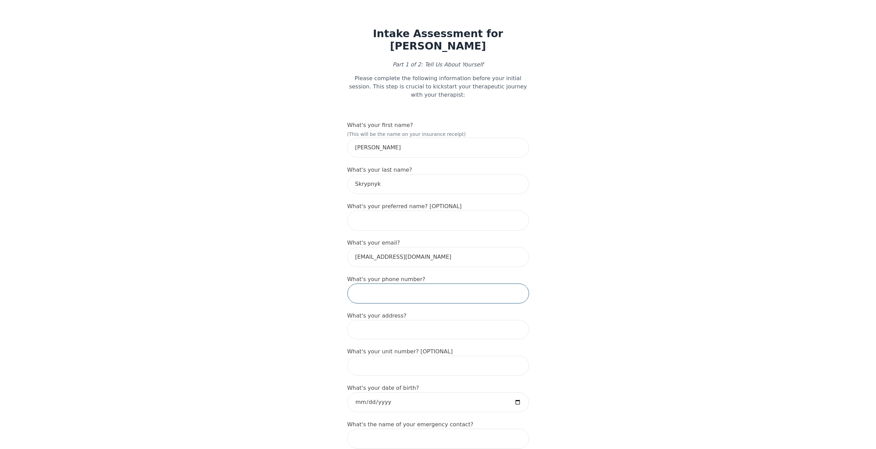
click at [440, 284] on input "tel" at bounding box center [438, 294] width 182 height 20
type input "[PHONE_NUMBER]"
click at [405, 320] on input at bounding box center [438, 329] width 182 height 19
click at [423, 329] on input "[STREET_ADDRESS]" at bounding box center [438, 329] width 182 height 19
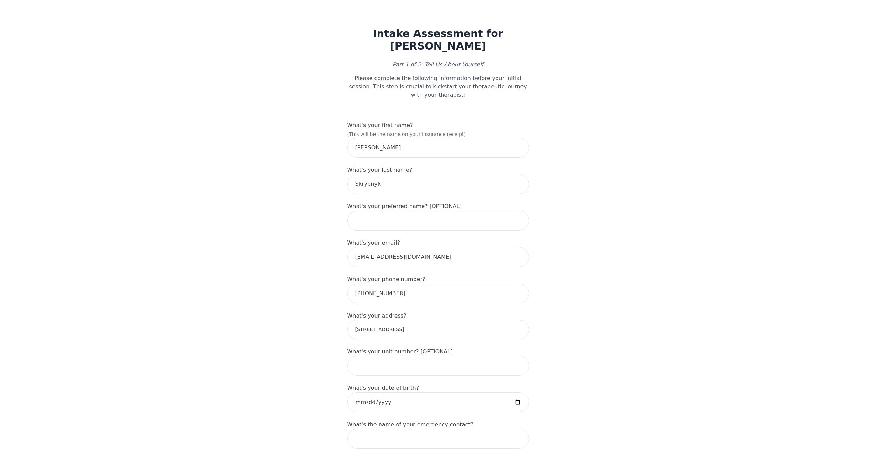
type input "[STREET_ADDRESS]"
click at [519, 393] on input "date" at bounding box center [438, 403] width 182 height 20
type input "[DATE]"
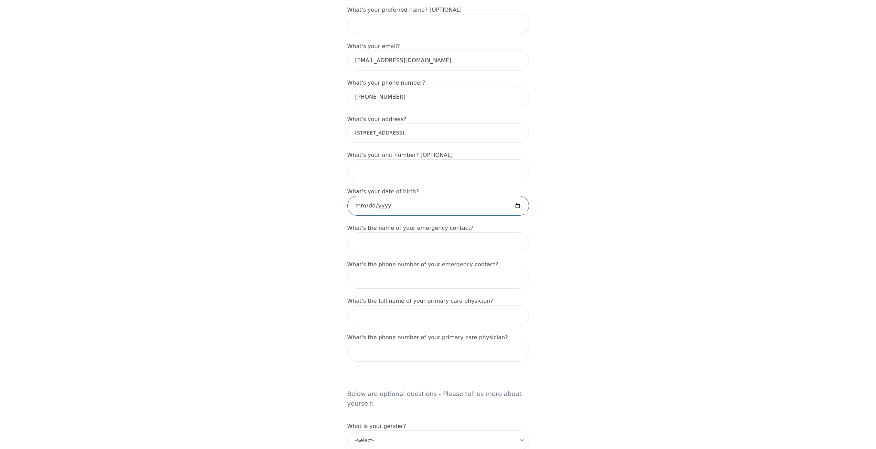
scroll to position [211, 0]
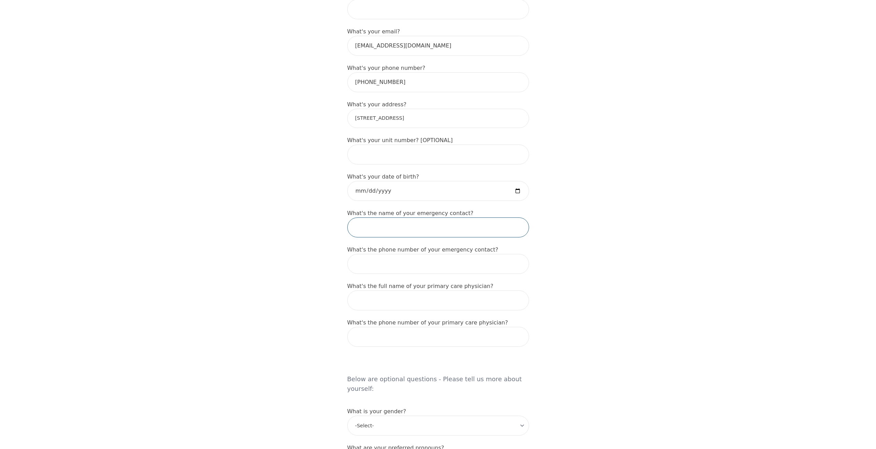
click at [395, 222] on input "text" at bounding box center [438, 228] width 182 height 20
type input "[PERSON_NAME]"
click at [398, 254] on input "tel" at bounding box center [438, 264] width 182 height 20
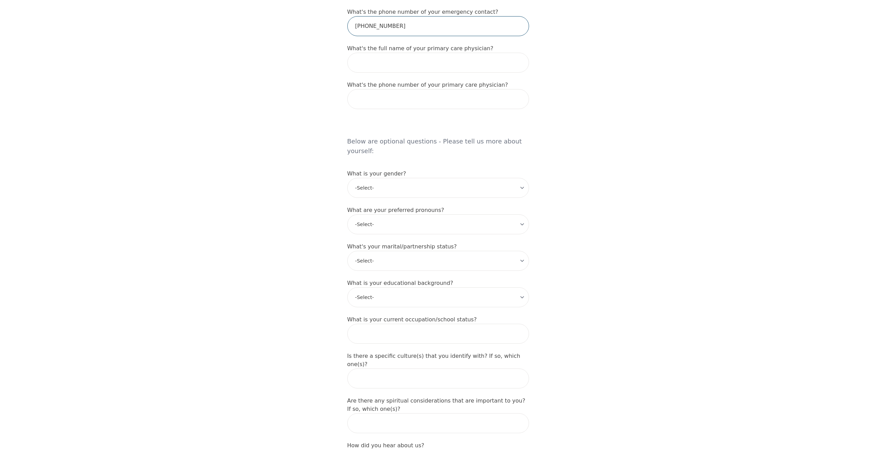
scroll to position [452, 0]
type input "[PHONE_NUMBER]"
click at [408, 175] on select "-Select- [DEMOGRAPHIC_DATA] [DEMOGRAPHIC_DATA] [DEMOGRAPHIC_DATA] [DEMOGRAPHIC_…" at bounding box center [438, 185] width 182 height 20
select select "[DEMOGRAPHIC_DATA]"
click at [347, 175] on select "-Select- [DEMOGRAPHIC_DATA] [DEMOGRAPHIC_DATA] [DEMOGRAPHIC_DATA] [DEMOGRAPHIC_…" at bounding box center [438, 185] width 182 height 20
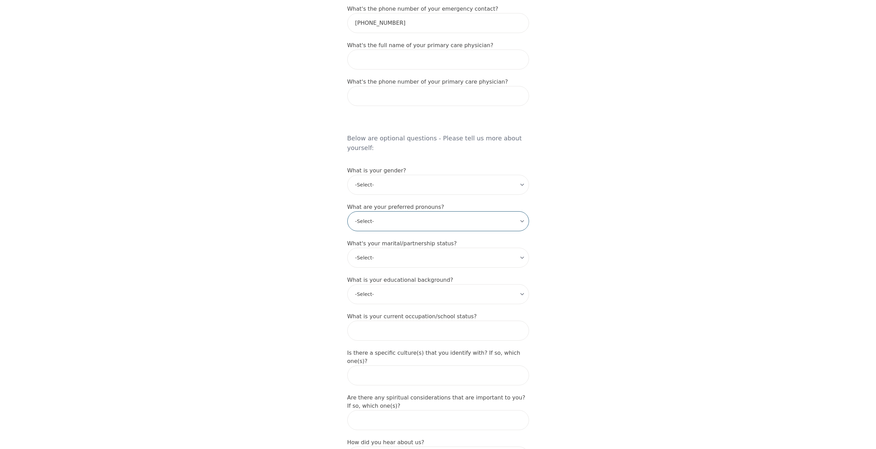
click at [376, 211] on select "-Select- he/him she/her they/them ze/zir xe/xem ey/em ve/ver tey/ter e/e per/pe…" at bounding box center [438, 221] width 182 height 20
click at [379, 211] on select "-Select- he/him she/her they/them ze/zir xe/xem ey/em ve/ver tey/ter e/e per/pe…" at bounding box center [438, 221] width 182 height 20
select select "he/him"
click at [347, 211] on select "-Select- he/him she/her they/them ze/zir xe/xem ey/em ve/ver tey/ter e/e per/pe…" at bounding box center [438, 221] width 182 height 20
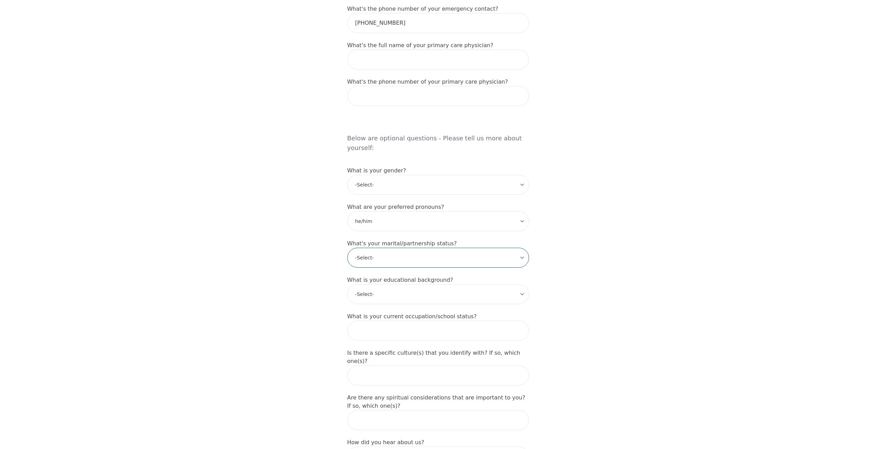
click at [396, 248] on select "-Select- Single Partnered Married Common Law Widowed Separated Divorced" at bounding box center [438, 258] width 182 height 20
select select "Common Law"
click at [347, 248] on select "-Select- Single Partnered Married Common Law Widowed Separated Divorced" at bounding box center [438, 258] width 182 height 20
click at [397, 284] on select "-Select- Less than high school High school Associate degree Bachelor degree Mas…" at bounding box center [438, 294] width 182 height 20
select select "High school"
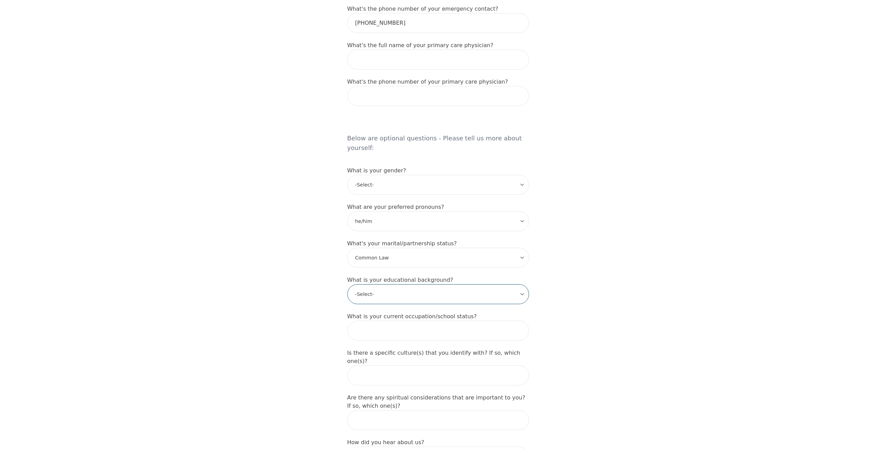
click at [347, 284] on select "-Select- Less than high school High school Associate degree Bachelor degree Mas…" at bounding box center [438, 294] width 182 height 20
click at [389, 321] on input "text" at bounding box center [438, 331] width 182 height 20
type input "Truck Driver"
click at [413, 366] on input "text" at bounding box center [438, 376] width 182 height 20
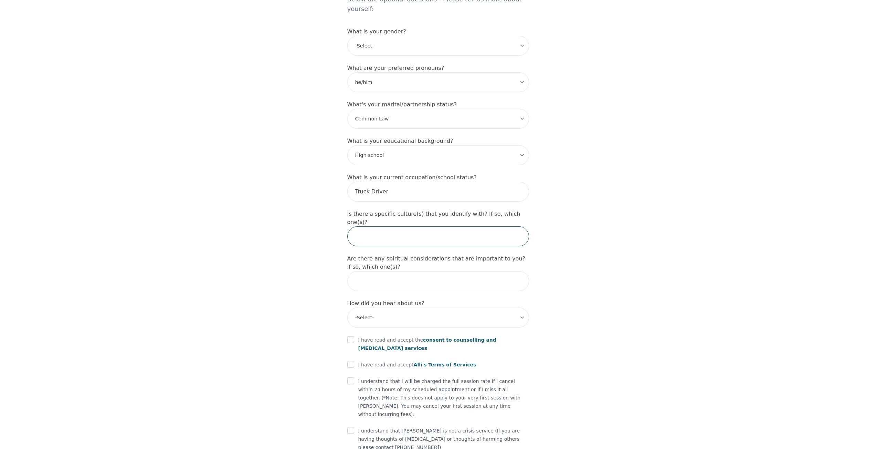
scroll to position [594, 0]
click at [375, 305] on select "-Select- Physician/Specialist Friend Facebook Instagram Google Search Google Ad…" at bounding box center [438, 315] width 182 height 20
click at [347, 305] on select "-Select- Physician/Specialist Friend Facebook Instagram Google Search Google Ad…" at bounding box center [438, 315] width 182 height 20
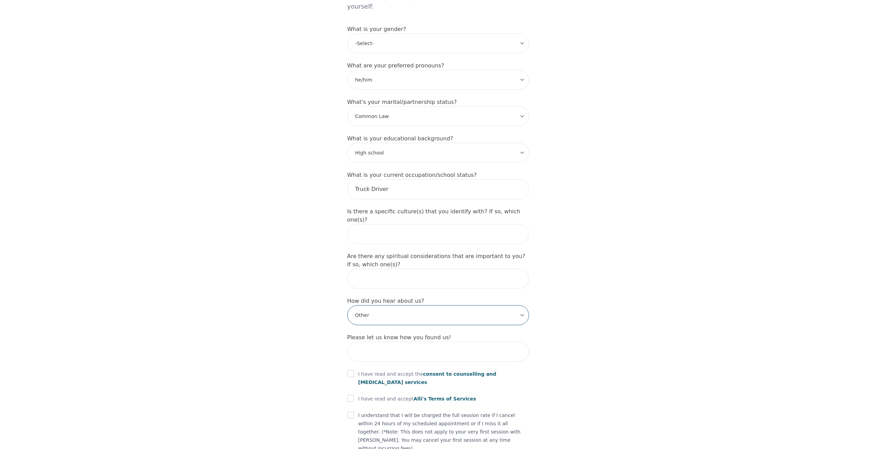
click at [391, 305] on select "-Select- Physician/Specialist Friend Facebook Instagram Google Search Google Ad…" at bounding box center [438, 315] width 182 height 20
click at [347, 305] on select "-Select- Physician/Specialist Friend Facebook Instagram Google Search Google Ad…" at bounding box center [438, 315] width 182 height 20
click at [370, 305] on select "-Select- Physician/Specialist Friend Facebook Instagram Google Search Google Ad…" at bounding box center [438, 315] width 182 height 20
select select "Friend"
click at [347, 305] on select "-Select- Physician/Specialist Friend Facebook Instagram Google Search Google Ad…" at bounding box center [438, 315] width 182 height 20
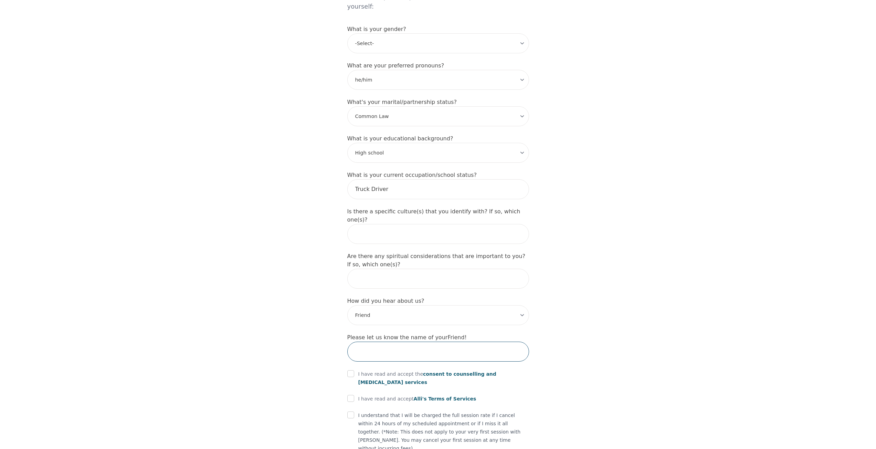
click at [368, 342] on input "text" at bounding box center [438, 352] width 182 height 20
type input "[PERSON_NAME]"
click at [350, 371] on input "checkbox" at bounding box center [350, 374] width 7 height 7
checkbox input "true"
click at [351, 395] on input "checkbox" at bounding box center [350, 398] width 7 height 7
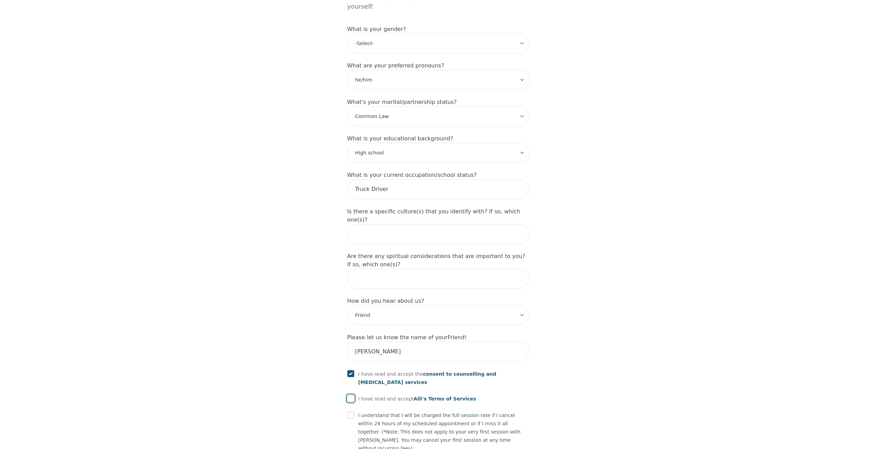
checkbox input "true"
click at [351, 412] on input "checkbox" at bounding box center [350, 415] width 7 height 7
checkbox input "true"
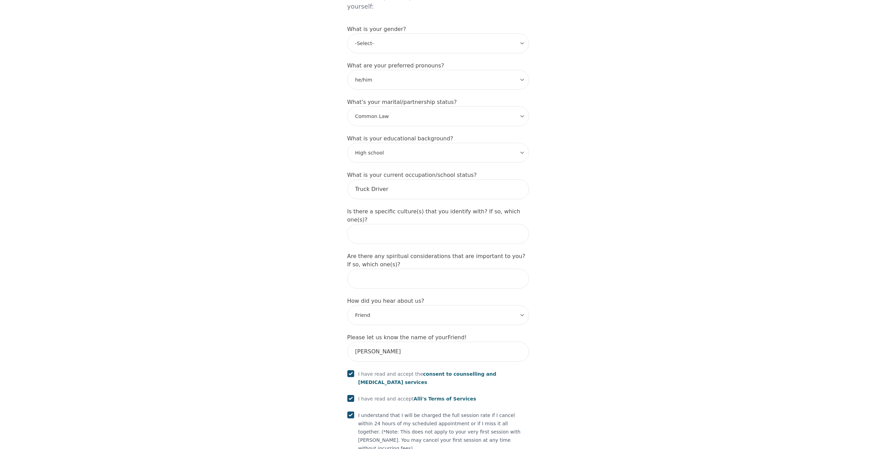
scroll to position [631, 0]
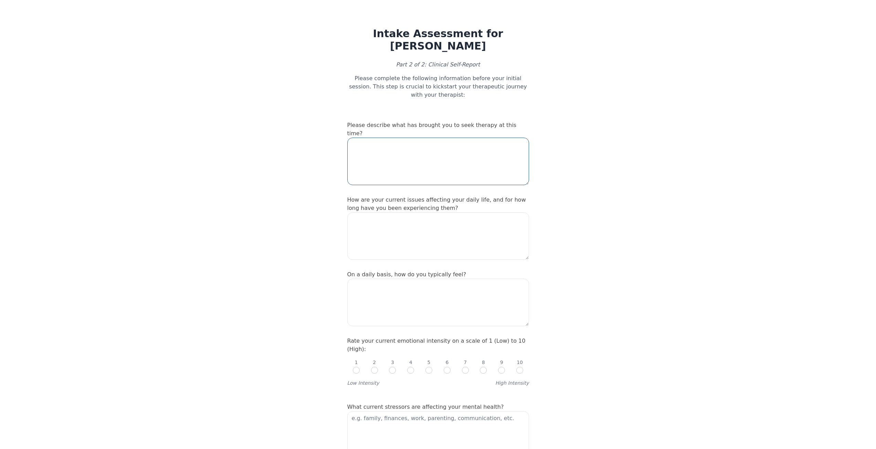
click at [362, 138] on textarea at bounding box center [438, 162] width 182 height 48
type textarea "Couple Therapy"
click at [435, 212] on textarea at bounding box center [438, 236] width 182 height 48
type textarea "Trust issues, stress, separation issues. loneliness."
click at [364, 279] on textarea at bounding box center [438, 303] width 182 height 48
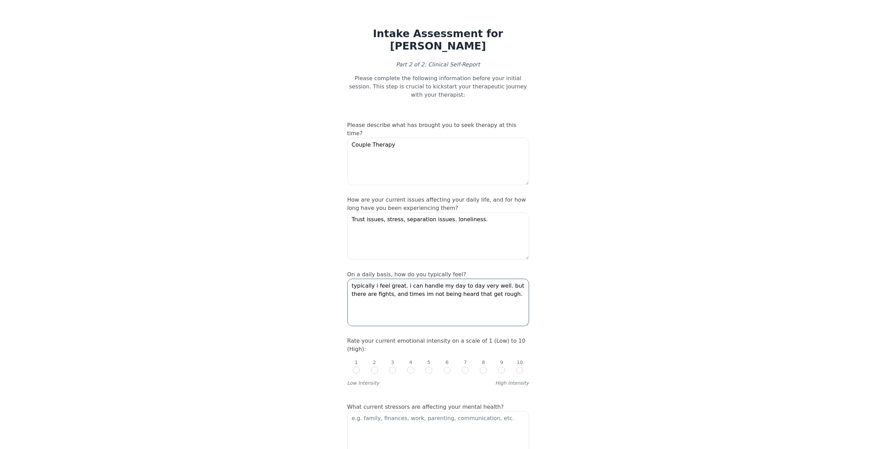
type textarea "typically i feel great. i can handle my day to day very well. but there are fig…"
click at [483, 367] on input "radio" at bounding box center [483, 370] width 7 height 7
radio input "true"
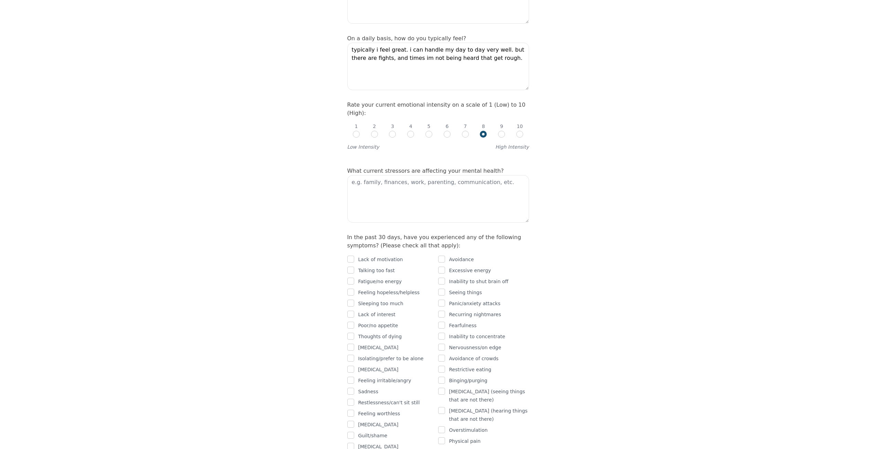
scroll to position [239, 0]
click at [505, 172] on textarea at bounding box center [438, 196] width 182 height 48
type textarea "Family, finances, children. the only stressors i have"
click at [348, 253] on input "checkbox" at bounding box center [350, 256] width 7 height 7
checkbox input "true"
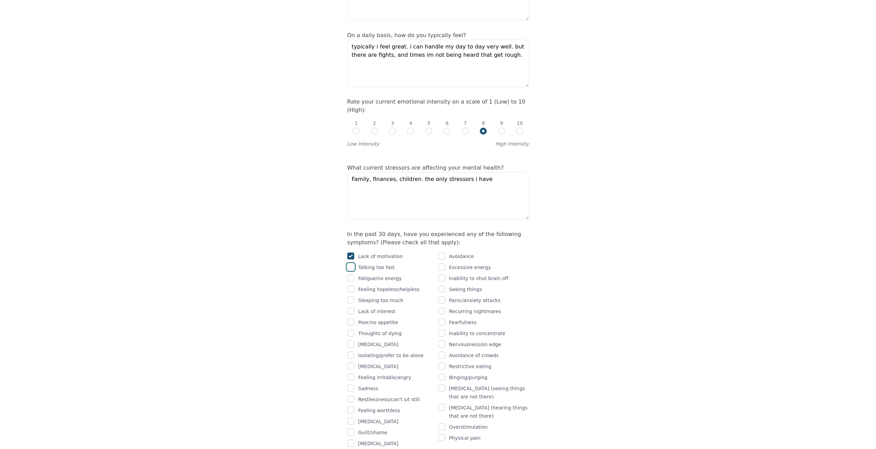
click at [351, 264] on input "checkbox" at bounding box center [350, 267] width 7 height 7
checkbox input "true"
click at [350, 275] on input "checkbox" at bounding box center [350, 278] width 7 height 7
checkbox input "true"
click at [352, 286] on input "checkbox" at bounding box center [350, 289] width 7 height 7
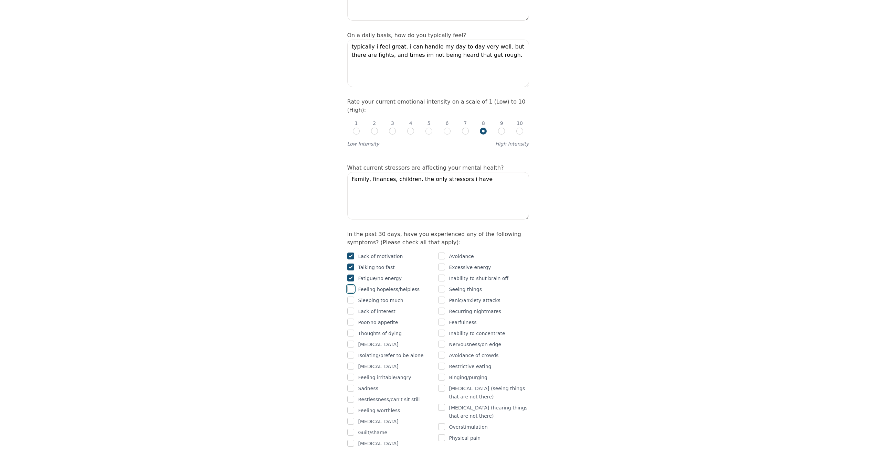
checkbox input "true"
click at [350, 297] on input "checkbox" at bounding box center [350, 300] width 7 height 7
checkbox input "true"
click at [352, 308] on input "checkbox" at bounding box center [350, 311] width 7 height 7
checkbox input "true"
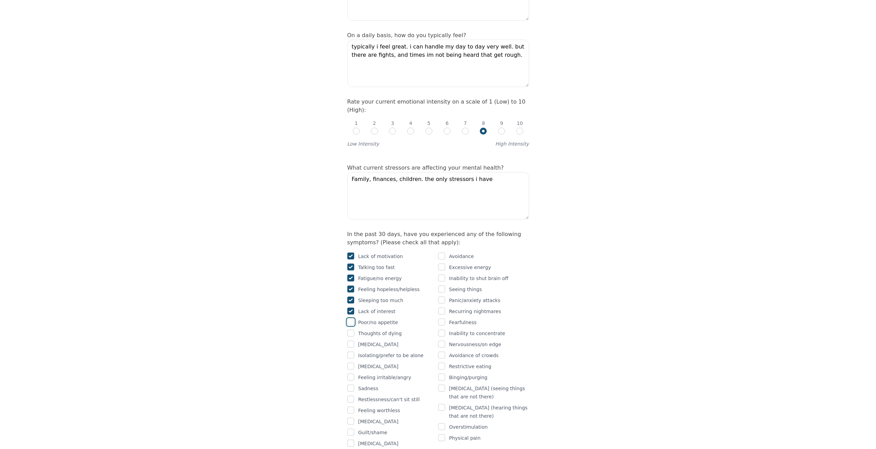
click at [351, 319] on input "checkbox" at bounding box center [350, 322] width 7 height 7
checkbox input "true"
click at [350, 330] on input "checkbox" at bounding box center [350, 333] width 7 height 7
checkbox input "true"
click at [351, 341] on input "checkbox" at bounding box center [350, 344] width 7 height 7
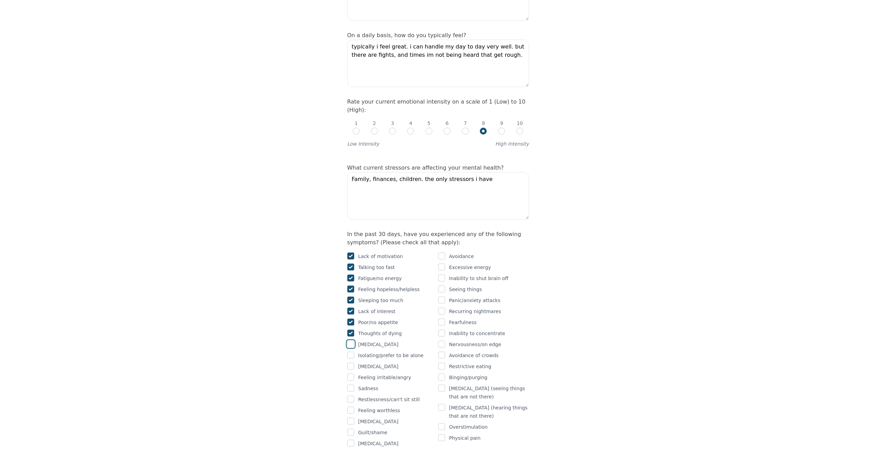
checkbox input "true"
click at [348, 352] on input "checkbox" at bounding box center [350, 355] width 7 height 7
checkbox input "true"
click at [351, 363] on input "checkbox" at bounding box center [350, 366] width 7 height 7
checkbox input "true"
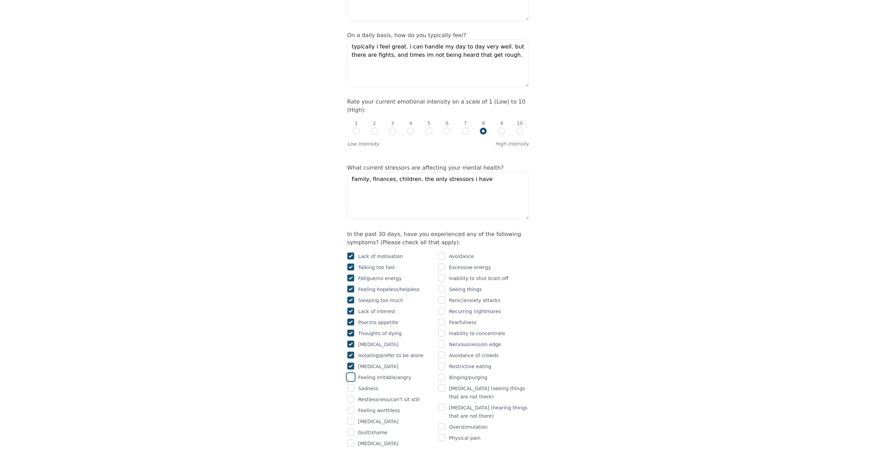
click at [349, 374] on input "checkbox" at bounding box center [350, 377] width 7 height 7
checkbox input "true"
click at [348, 385] on input "checkbox" at bounding box center [350, 388] width 7 height 7
checkbox input "true"
click at [356, 396] on div "Restlessness/can't sit still" at bounding box center [392, 400] width 91 height 8
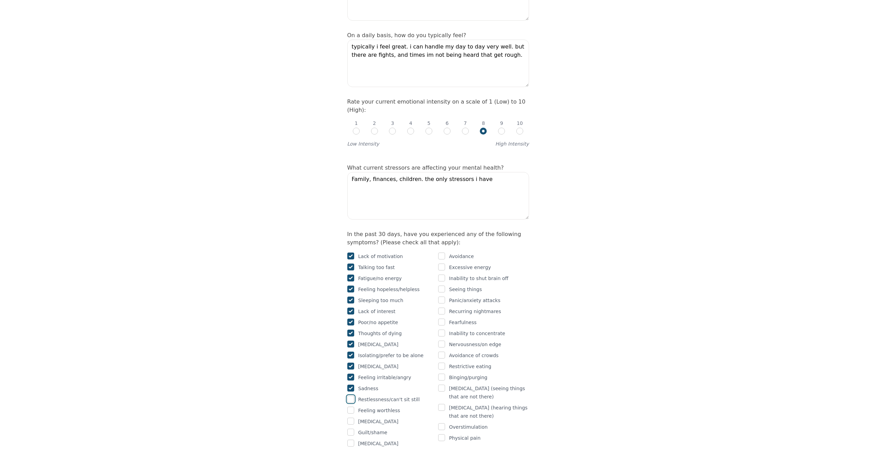
click at [350, 396] on input "checkbox" at bounding box center [350, 399] width 7 height 7
checkbox input "true"
click at [352, 407] on input "checkbox" at bounding box center [350, 410] width 7 height 7
checkbox input "true"
click at [351, 418] on input "checkbox" at bounding box center [350, 421] width 7 height 7
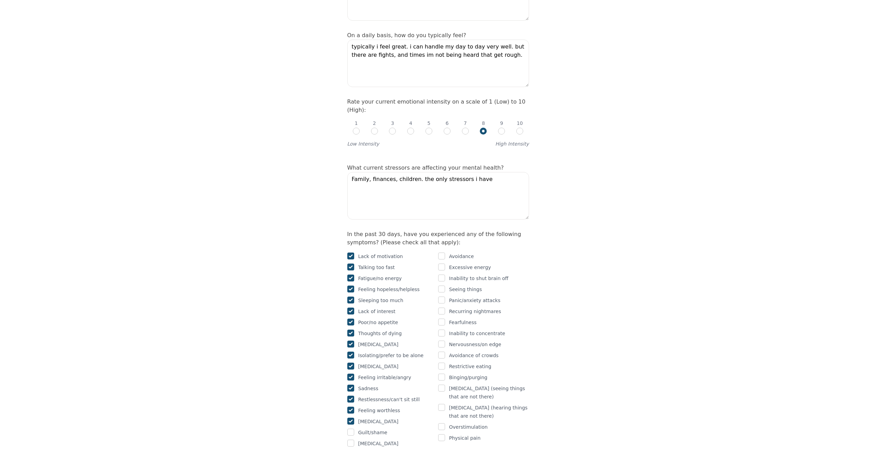
checkbox input "true"
click at [351, 429] on div at bounding box center [350, 433] width 7 height 8
click at [352, 429] on input "checkbox" at bounding box center [350, 432] width 7 height 7
checkbox input "true"
click at [440, 253] on input "checkbox" at bounding box center [441, 256] width 7 height 7
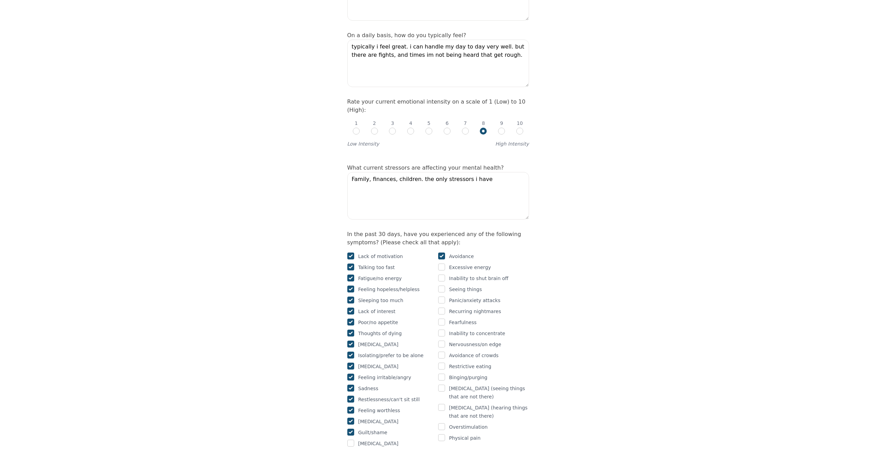
checkbox input "true"
click at [441, 264] on input "checkbox" at bounding box center [441, 267] width 7 height 7
checkbox input "true"
click at [442, 275] on input "checkbox" at bounding box center [441, 278] width 7 height 7
checkbox input "true"
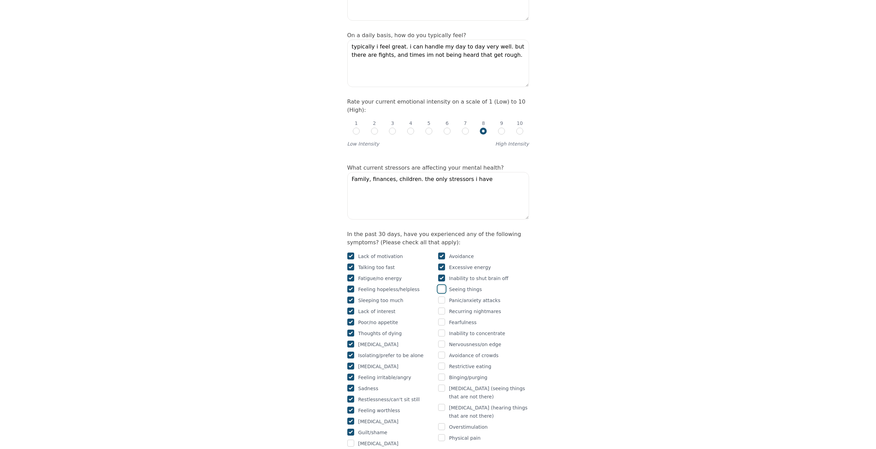
click at [442, 286] on input "checkbox" at bounding box center [441, 289] width 7 height 7
checkbox input "true"
click at [444, 297] on input "checkbox" at bounding box center [441, 300] width 7 height 7
checkbox input "true"
click at [443, 308] on input "checkbox" at bounding box center [441, 311] width 7 height 7
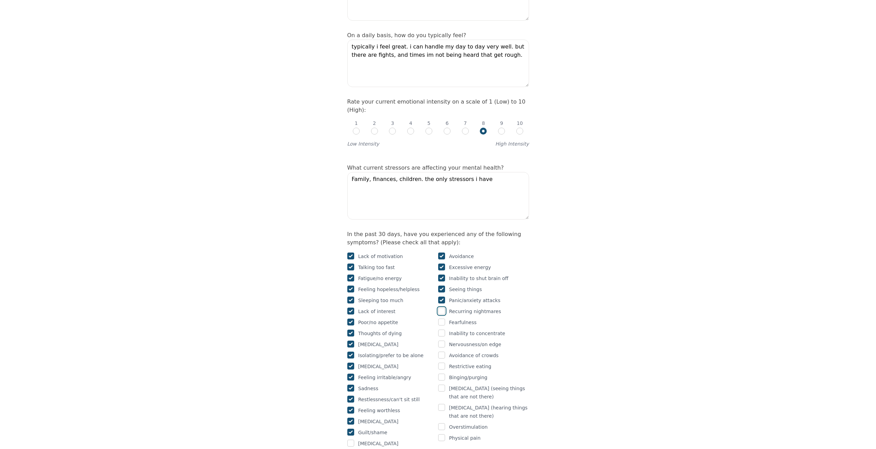
checkbox input "true"
click at [440, 319] on input "checkbox" at bounding box center [441, 322] width 7 height 7
checkbox input "true"
click at [442, 330] on input "checkbox" at bounding box center [441, 333] width 7 height 7
checkbox input "true"
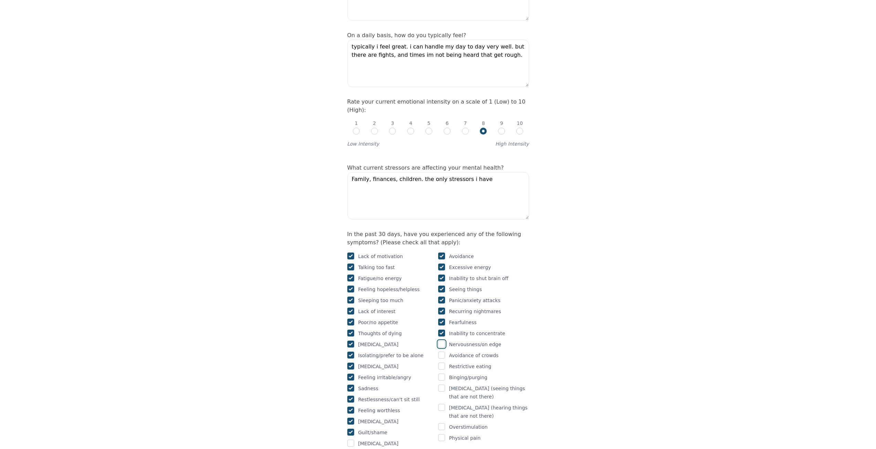
click at [442, 341] on input "checkbox" at bounding box center [441, 344] width 7 height 7
checkbox input "true"
click at [444, 334] on div "Avoidance Excessive energy Inability to shut brain off Seeing things Panic/anxi…" at bounding box center [483, 350] width 91 height 196
click at [442, 352] on input "checkbox" at bounding box center [441, 355] width 7 height 7
checkbox input "true"
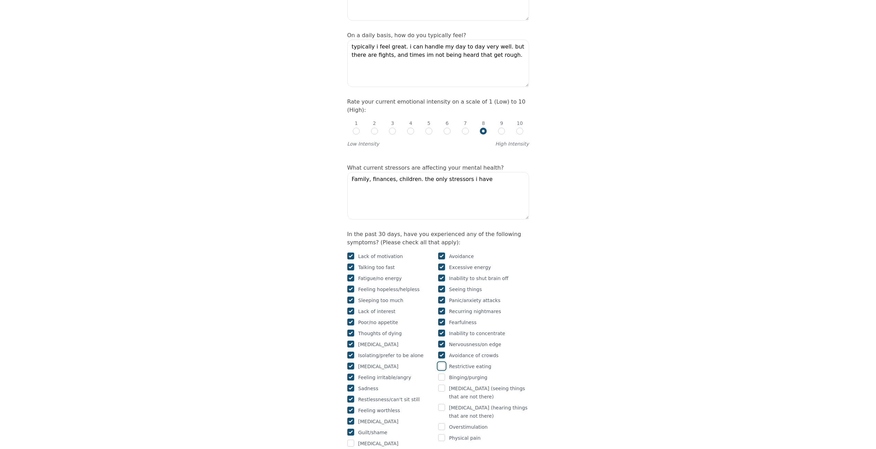
drag, startPoint x: 440, startPoint y: 340, endPoint x: 442, endPoint y: 344, distance: 4.8
click at [441, 363] on input "checkbox" at bounding box center [441, 366] width 7 height 7
checkbox input "true"
click at [442, 374] on input "checkbox" at bounding box center [441, 377] width 7 height 7
checkbox input "true"
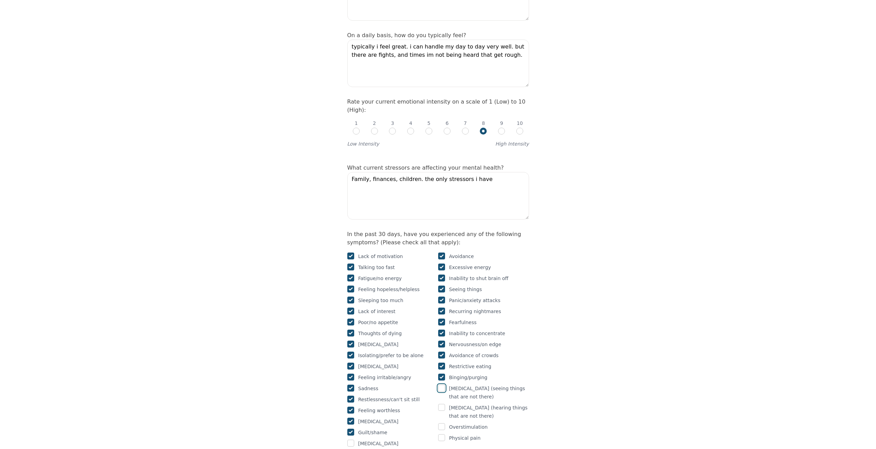
click at [440, 385] on input "checkbox" at bounding box center [441, 388] width 7 height 7
checkbox input "true"
click at [441, 404] on input "checkbox" at bounding box center [441, 407] width 7 height 7
checkbox input "true"
click at [441, 424] on input "checkbox" at bounding box center [441, 427] width 7 height 7
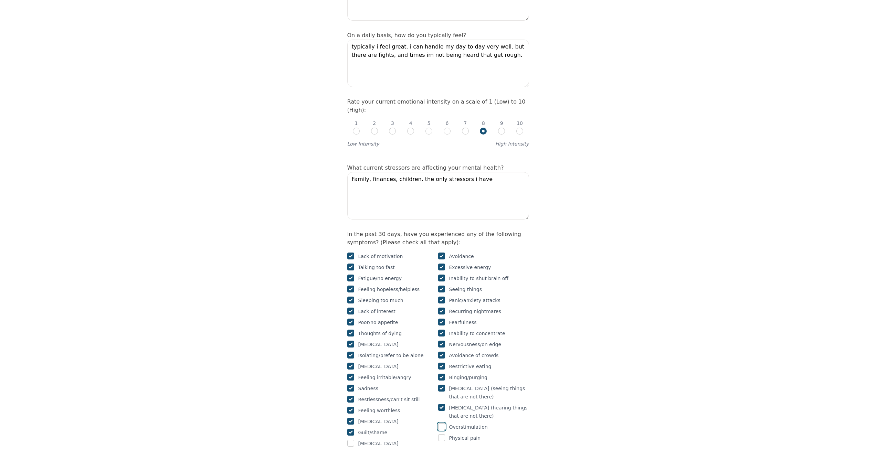
checkbox input "true"
click at [439, 435] on input "checkbox" at bounding box center [441, 438] width 7 height 7
checkbox input "true"
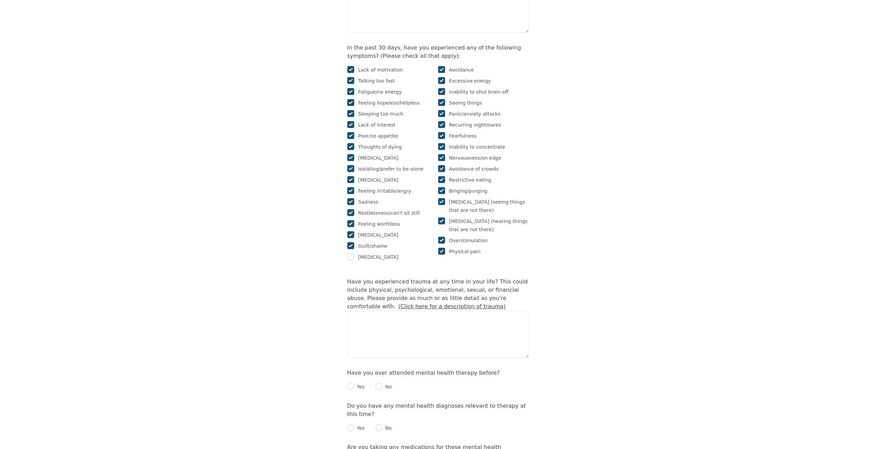
scroll to position [428, 0]
click at [405, 309] on textarea at bounding box center [438, 333] width 182 height 48
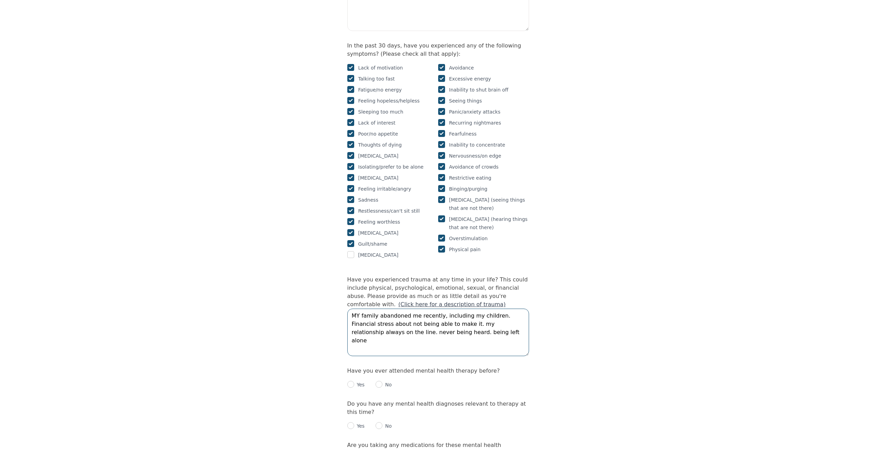
type textarea "MY family abandoned me recently, including my children. Financial stress about …"
click at [350, 381] on input "radio" at bounding box center [350, 384] width 7 height 7
radio input "true"
click at [364, 400] on textarea at bounding box center [438, 424] width 182 height 48
type textarea "talking and having an outside view and perspective"
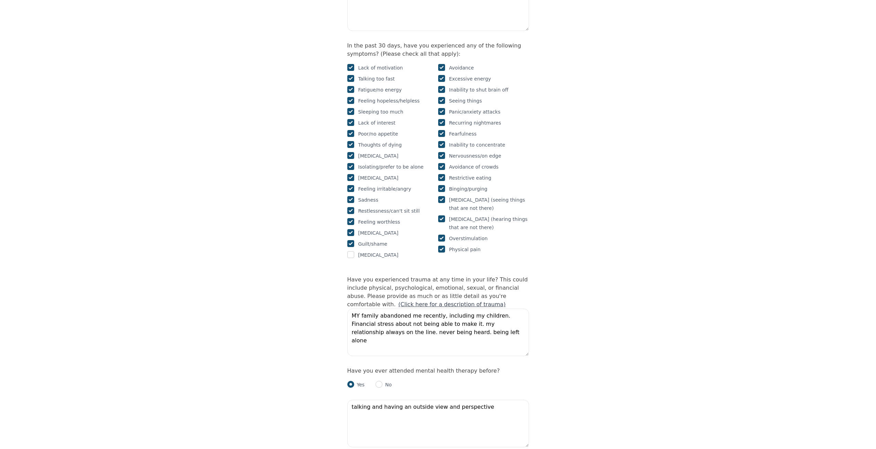
click at [713, 347] on div "Intake Assessment for [PERSON_NAME] Part 2 of 2: Clinical Self-Report Please co…" at bounding box center [438, 271] width 876 height 1343
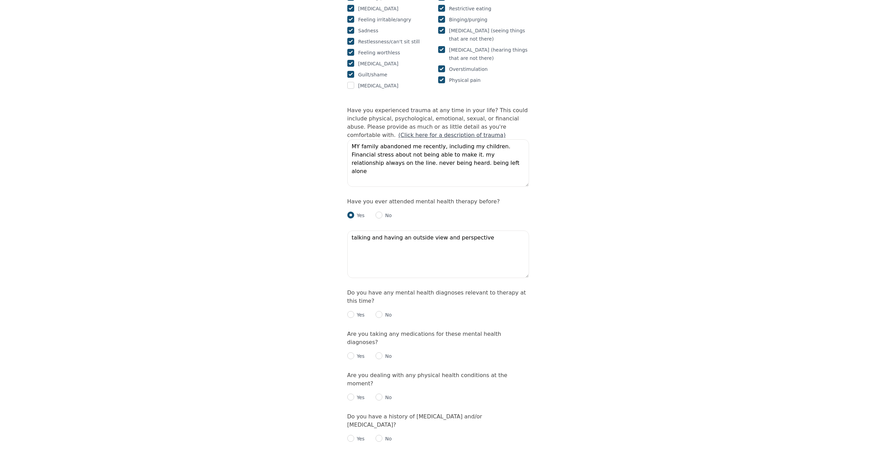
scroll to position [634, 0]
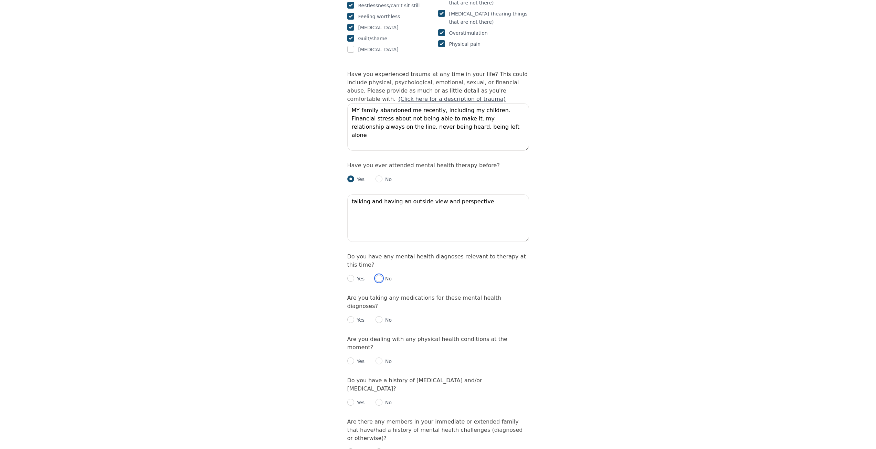
click at [379, 275] on input "radio" at bounding box center [379, 278] width 7 height 7
radio input "true"
click at [382, 316] on input "radio" at bounding box center [379, 319] width 7 height 7
radio input "true"
click at [378, 358] on input "radio" at bounding box center [379, 361] width 7 height 7
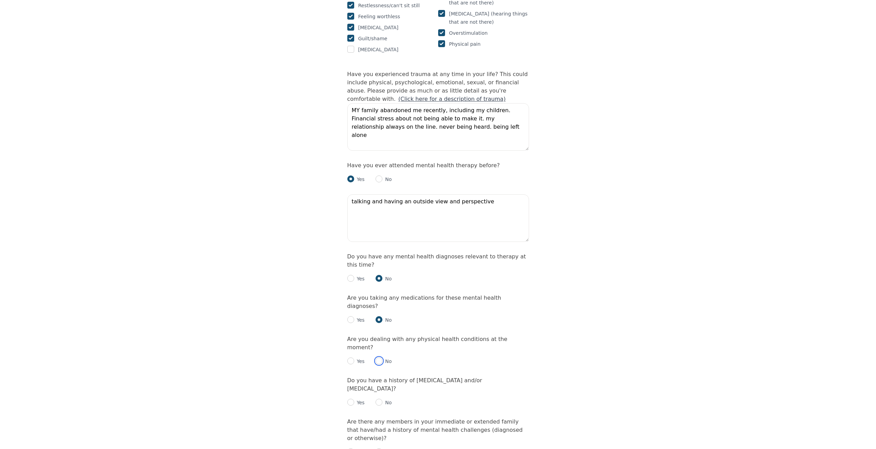
radio input "true"
click at [380, 399] on input "radio" at bounding box center [379, 402] width 7 height 7
radio input "true"
click at [378, 449] on input "radio" at bounding box center [379, 452] width 7 height 7
radio input "true"
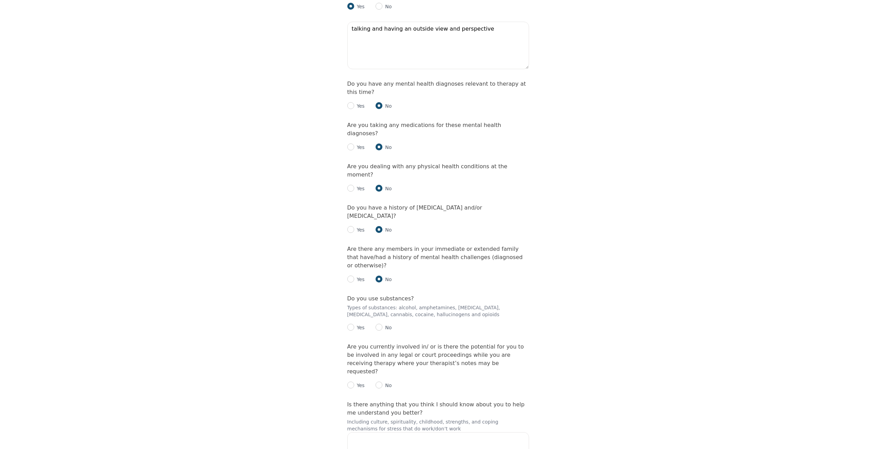
scroll to position [809, 0]
click at [378, 322] on input "radio" at bounding box center [379, 325] width 7 height 7
radio input "true"
click at [378, 380] on input "radio" at bounding box center [379, 383] width 7 height 7
radio input "true"
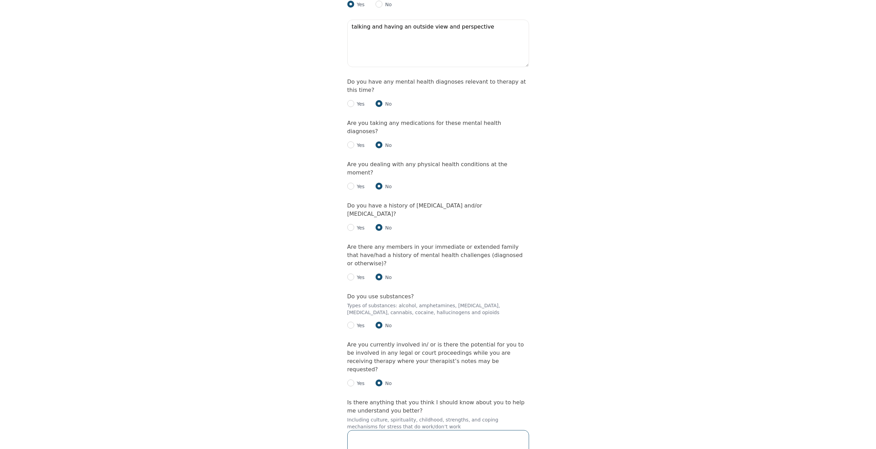
click at [388, 430] on textarea at bounding box center [438, 454] width 182 height 48
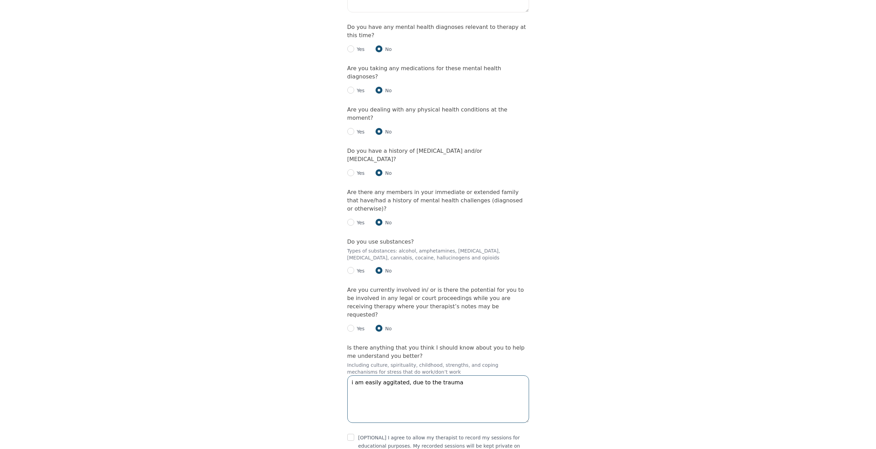
type textarea "i am easily aggitated, due to the trauma"
click at [352, 434] on input "checkbox" at bounding box center [350, 437] width 7 height 7
checkbox input "true"
